Goal: Task Accomplishment & Management: Manage account settings

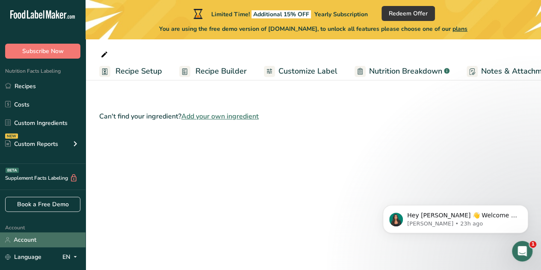
click at [32, 243] on link "Account" at bounding box center [43, 239] width 86 height 15
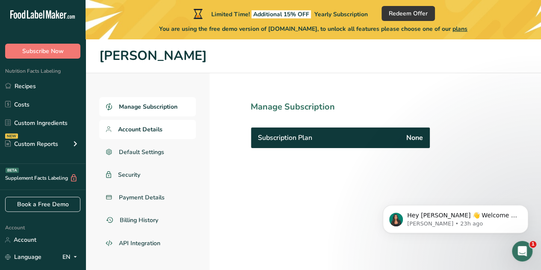
click at [126, 130] on span "Account Details" at bounding box center [140, 129] width 44 height 9
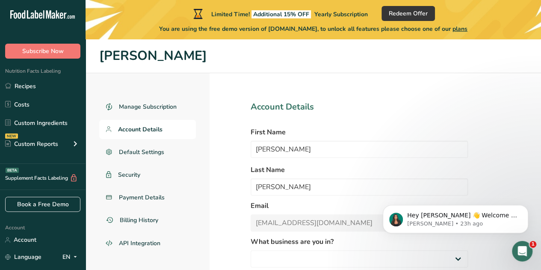
select select "2"
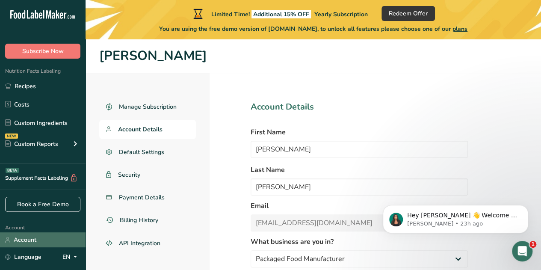
click at [31, 243] on link "Account" at bounding box center [43, 239] width 86 height 15
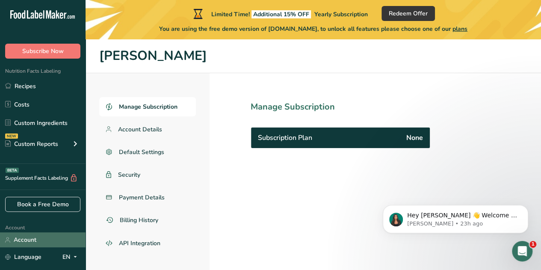
scroll to position [68, 0]
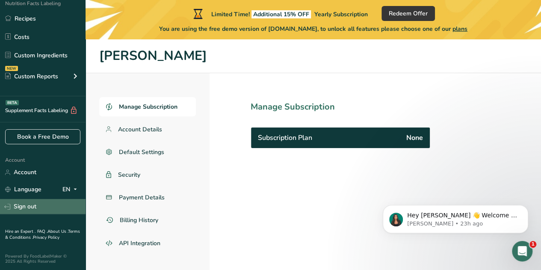
click at [19, 212] on link "Sign out" at bounding box center [43, 206] width 86 height 15
